Goal: Check status: Check status

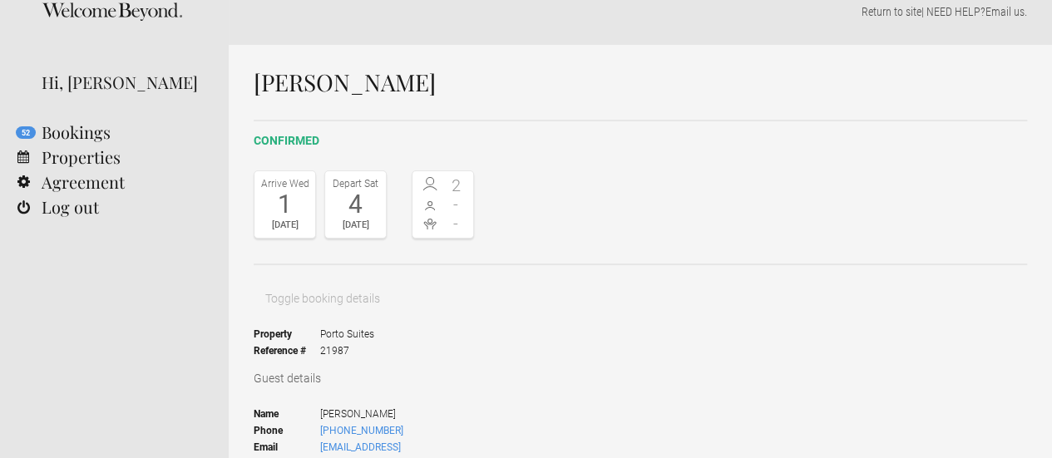
scroll to position [22, 0]
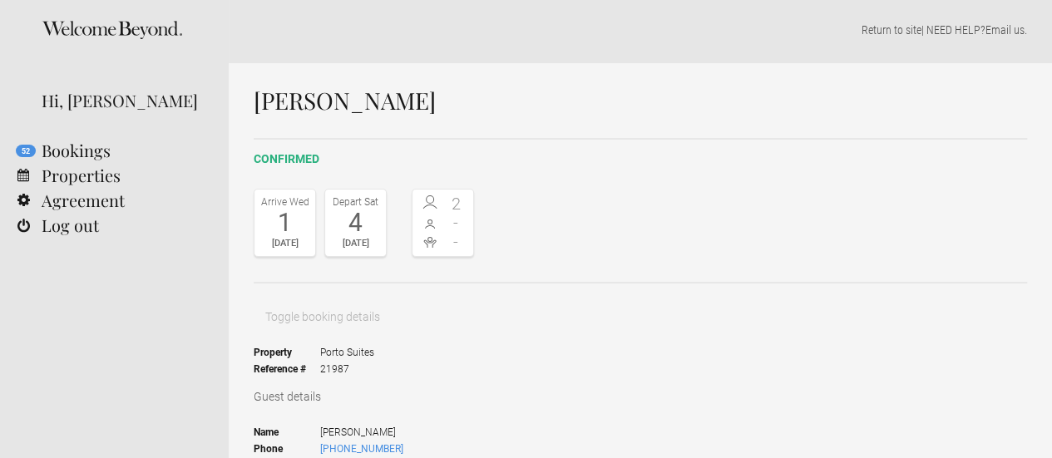
scroll to position [0, 0]
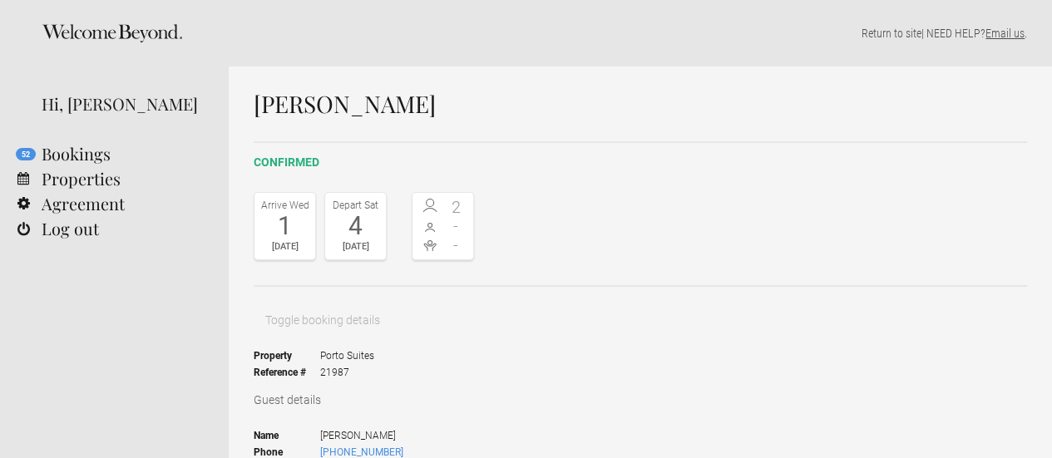
click at [1009, 36] on link "Email us" at bounding box center [1004, 33] width 39 height 13
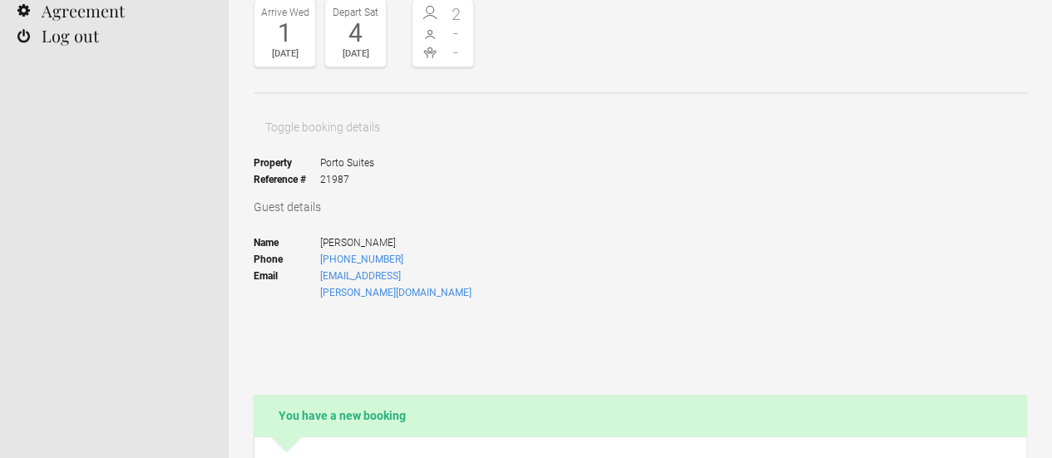
scroll to position [194, 0]
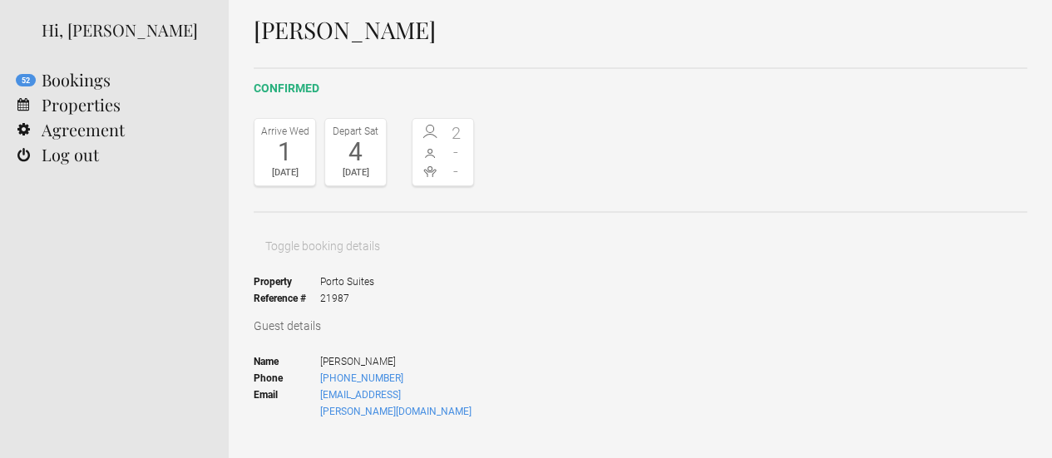
scroll to position [76, 0]
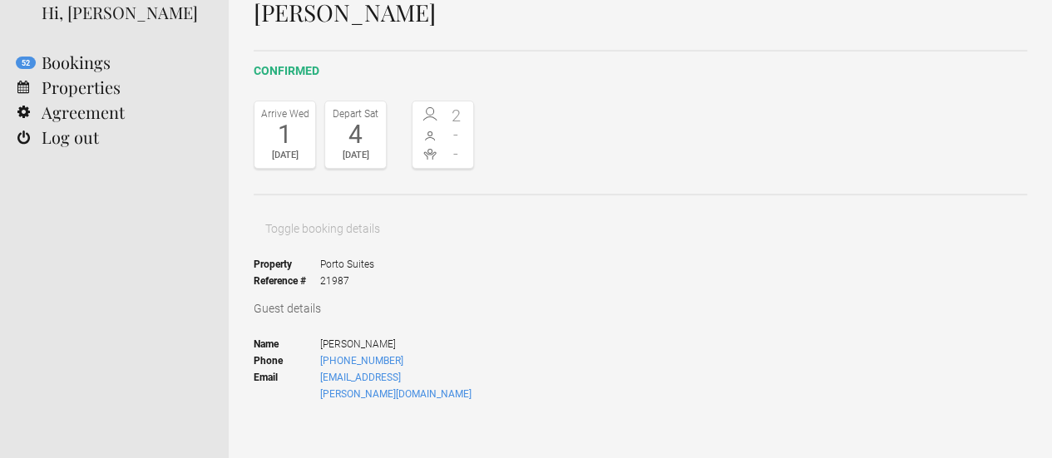
drag, startPoint x: 0, startPoint y: 0, endPoint x: 540, endPoint y: 279, distance: 608.0
